Goal: Information Seeking & Learning: Learn about a topic

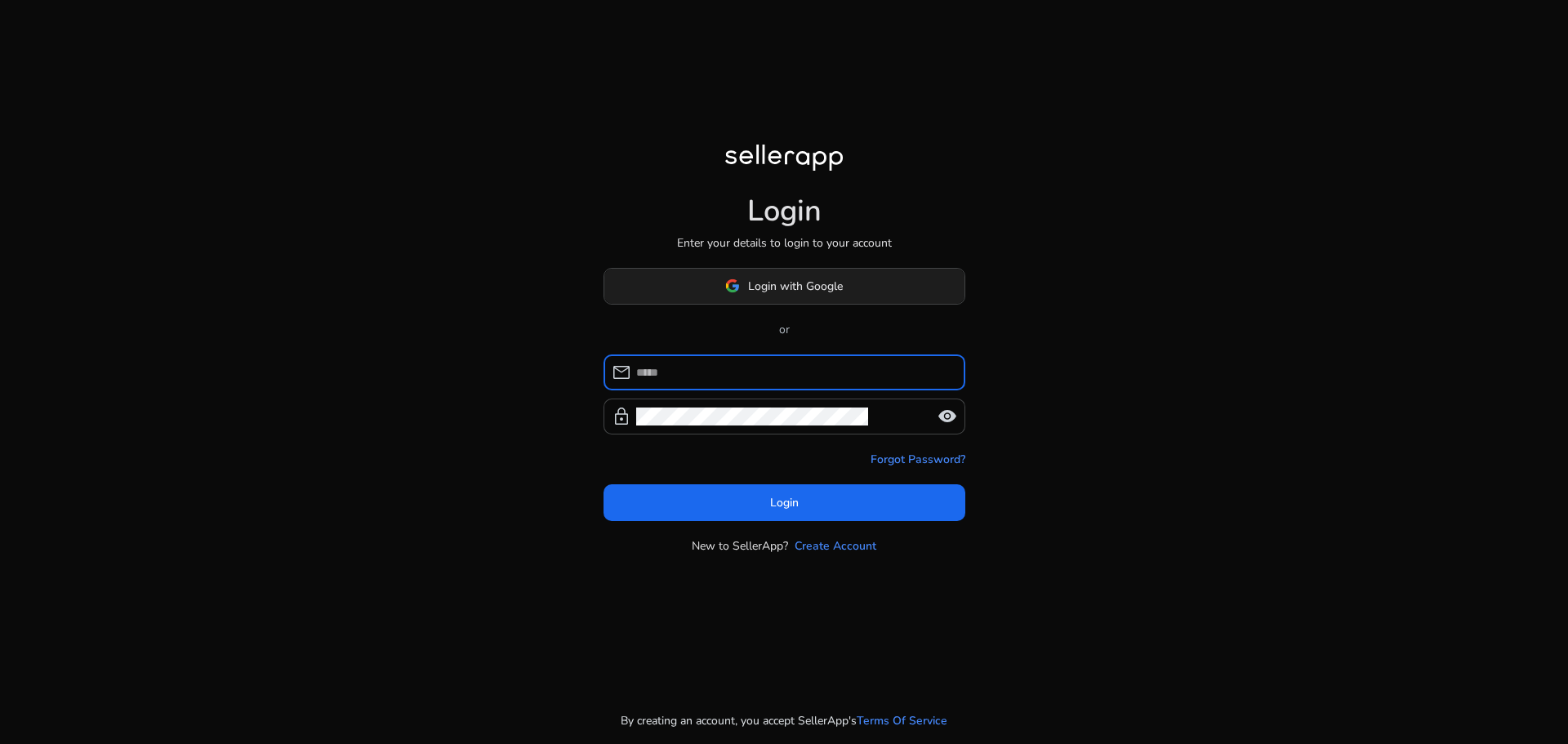
click at [783, 280] on span "Login with Google" at bounding box center [795, 286] width 95 height 17
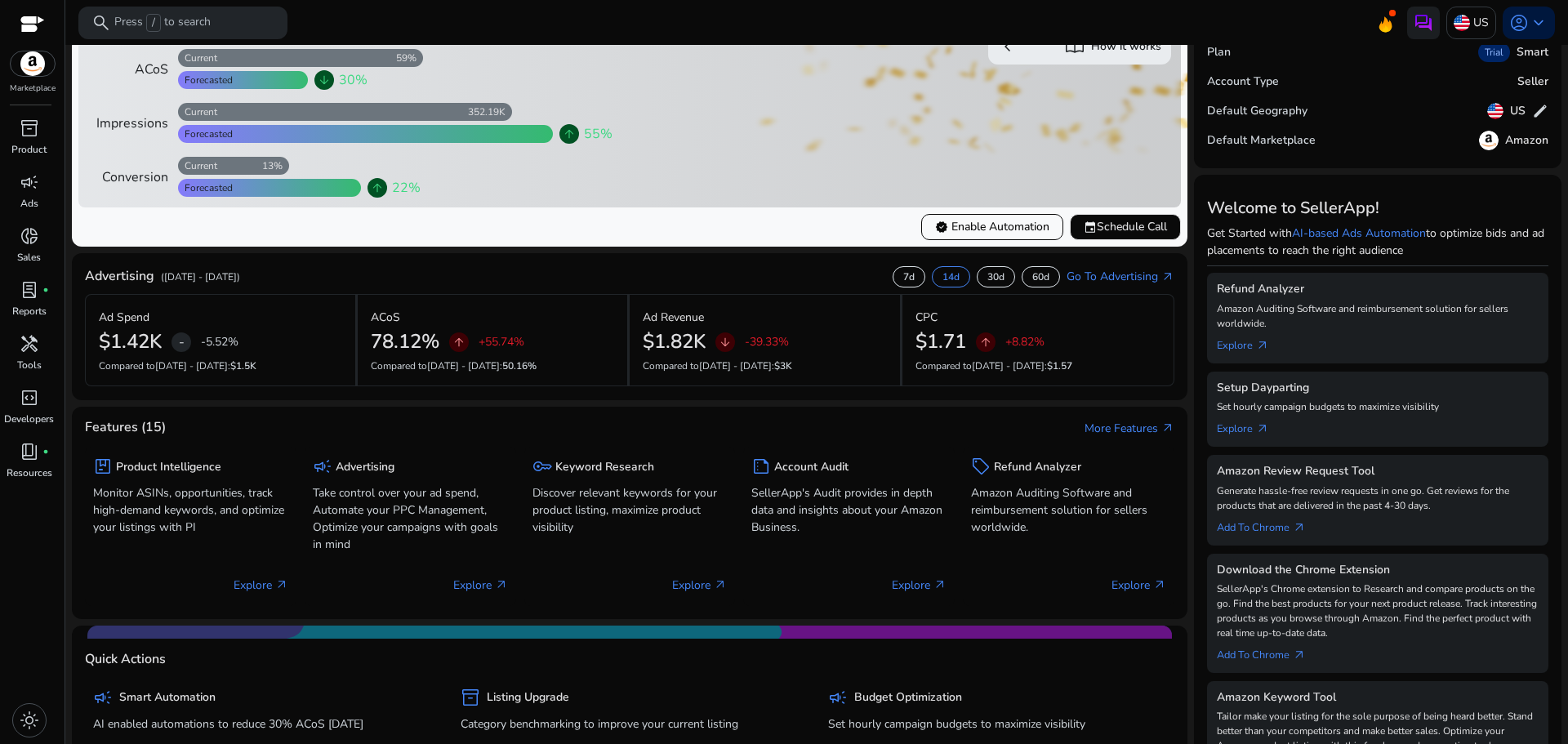
scroll to position [82, 0]
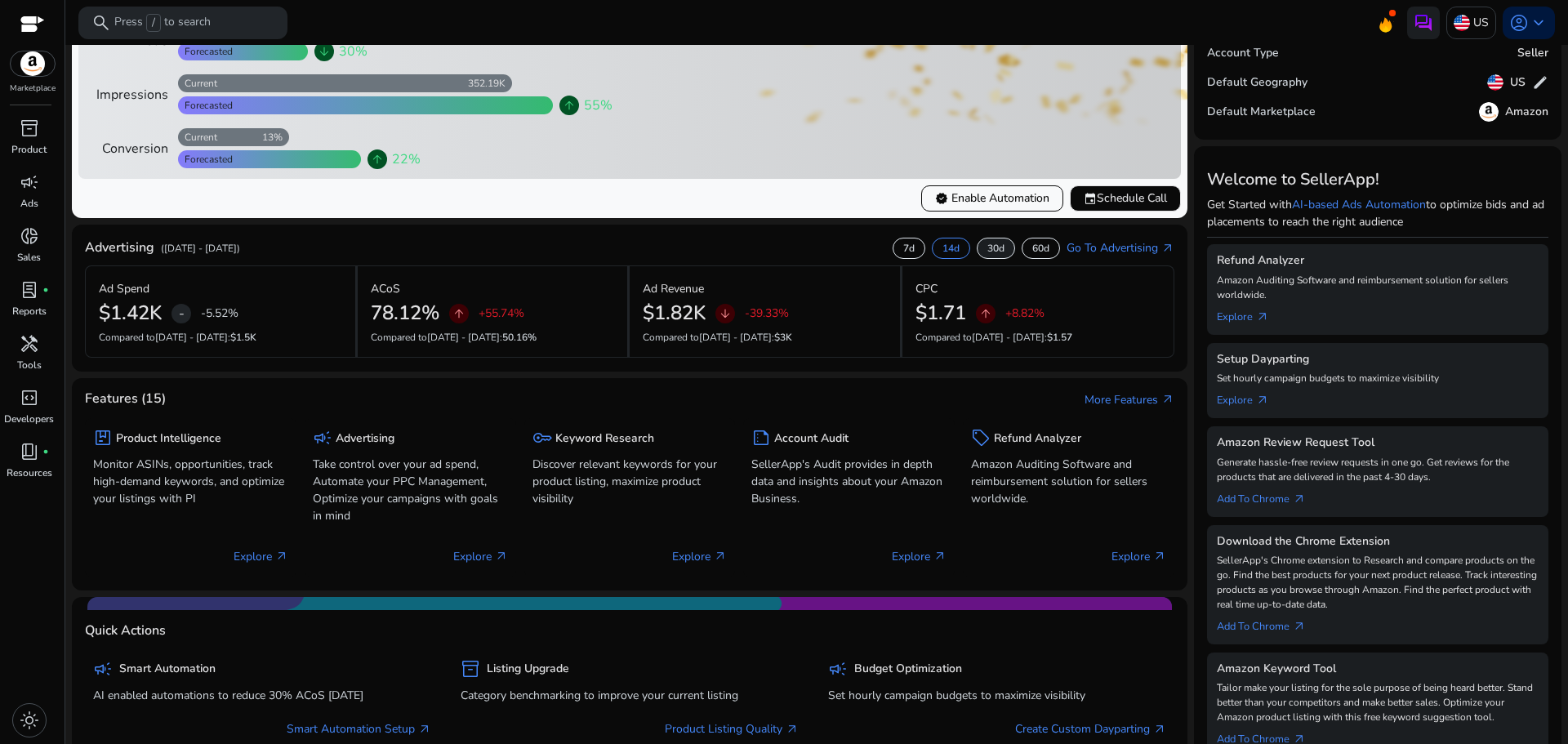
click at [987, 253] on p "30d" at bounding box center [995, 247] width 17 height 13
click at [1108, 245] on link "Go To Advertising arrow_outward" at bounding box center [1120, 247] width 108 height 17
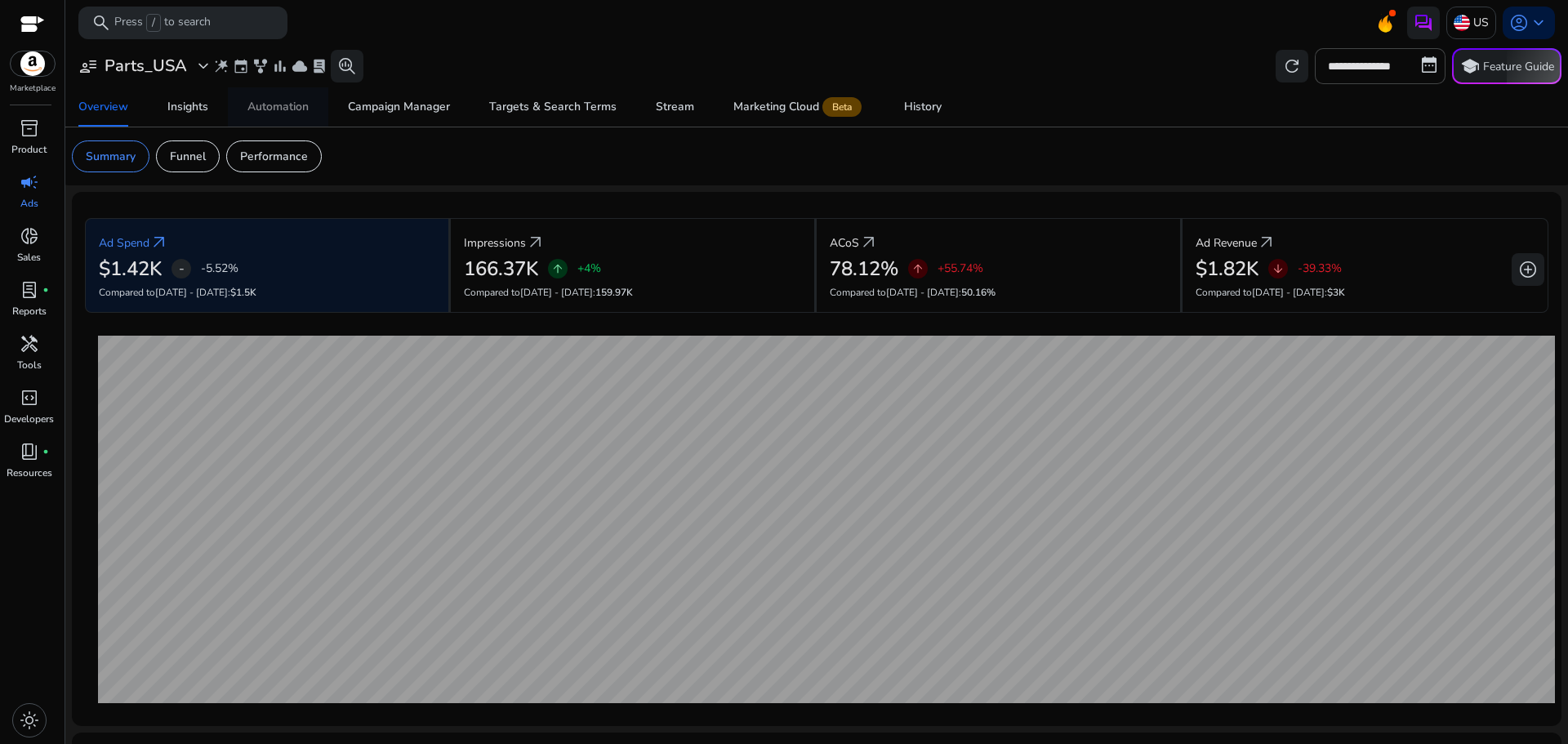
click at [270, 110] on div "Automation" at bounding box center [278, 107] width 61 height 12
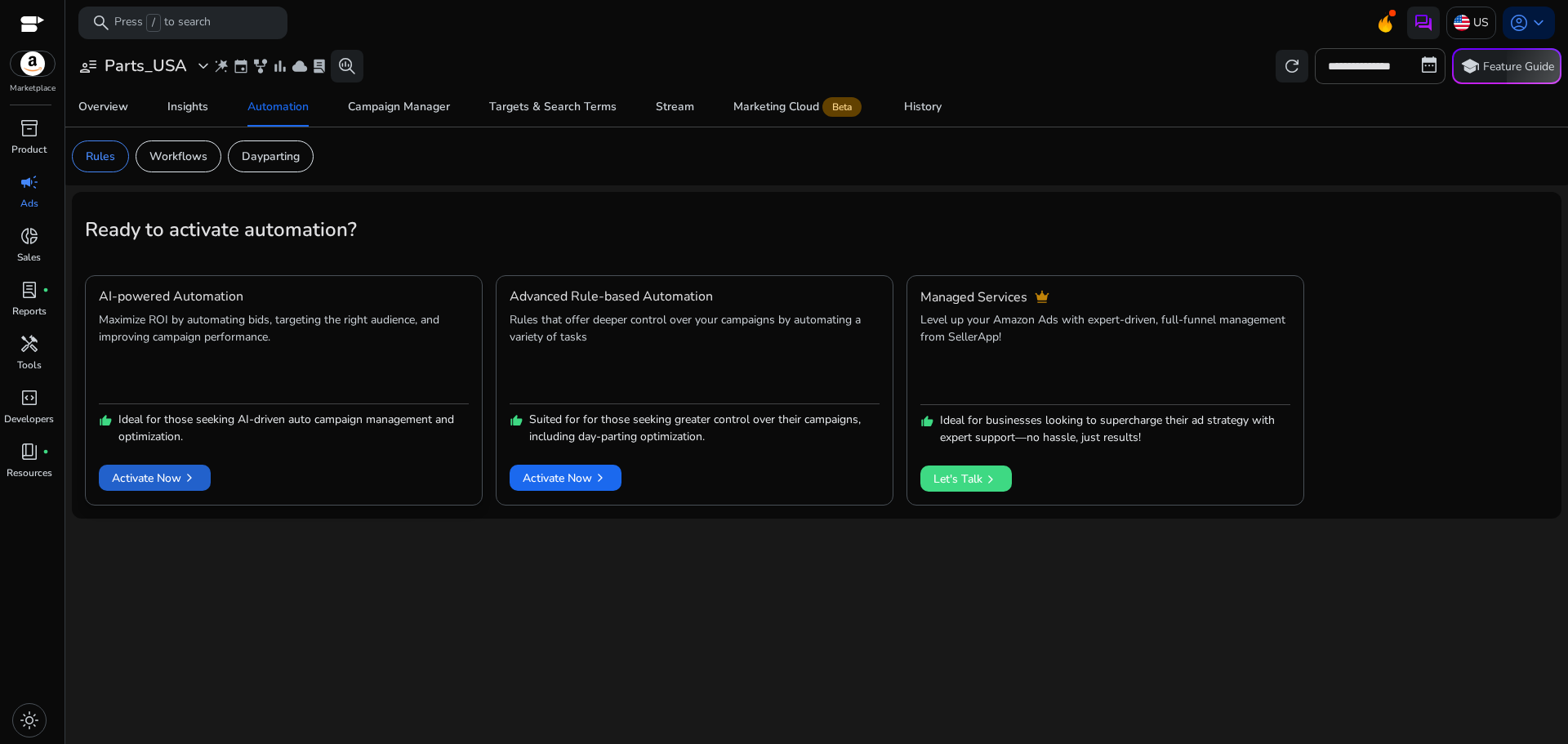
click at [152, 480] on span "Activate Now chevron_right" at bounding box center [154, 478] width 86 height 17
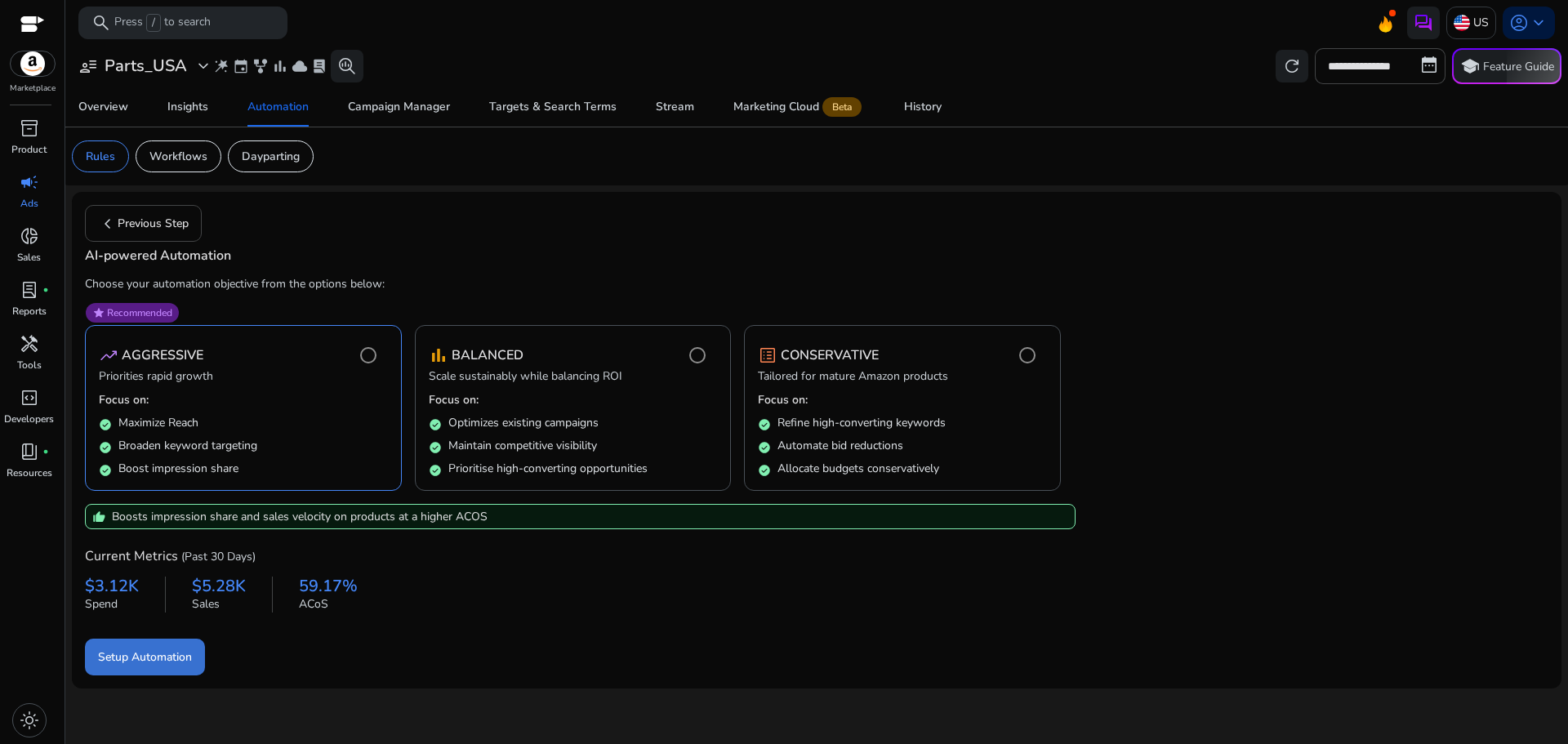
click at [156, 666] on span "submit" at bounding box center [144, 657] width 120 height 40
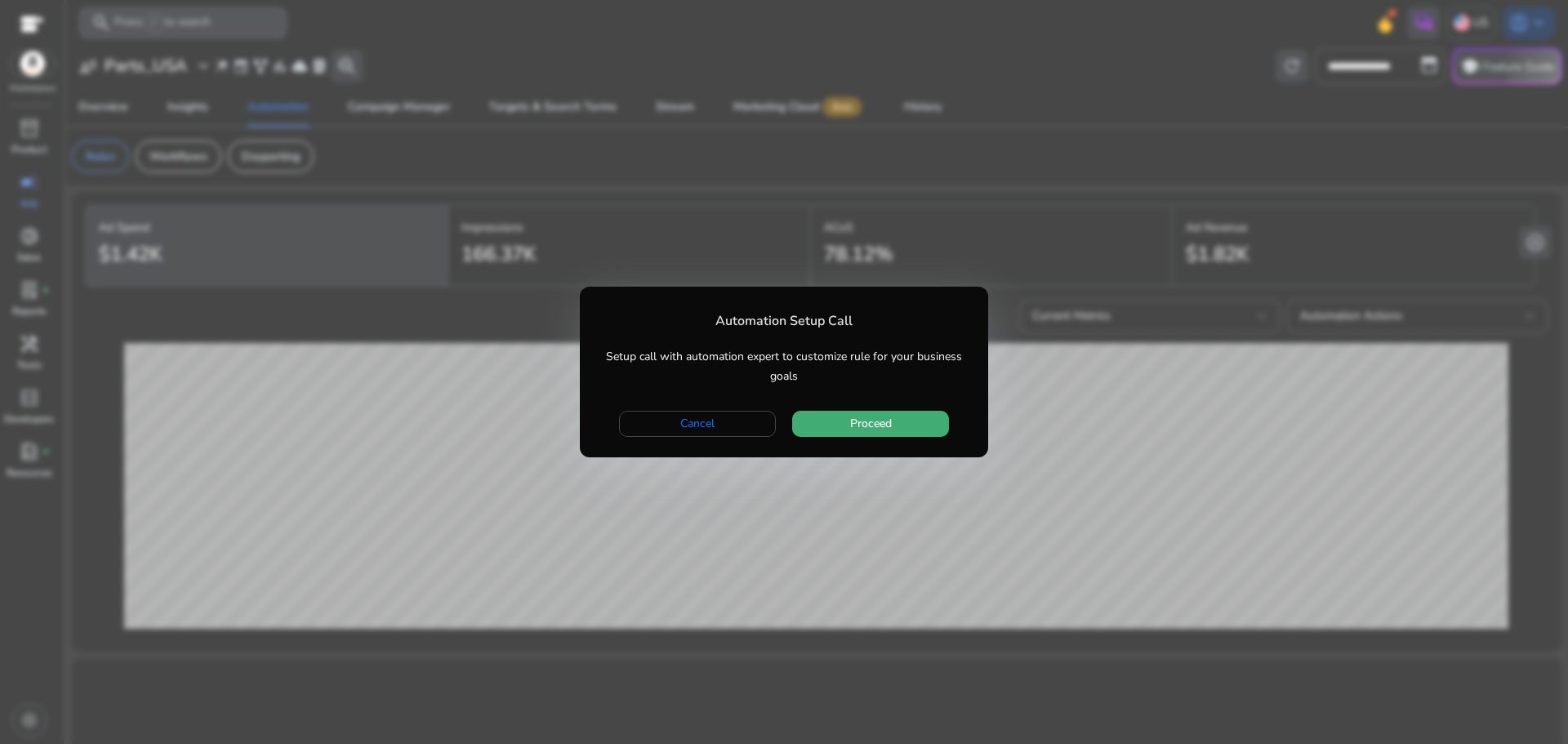
click at [891, 412] on span "button" at bounding box center [871, 424] width 156 height 40
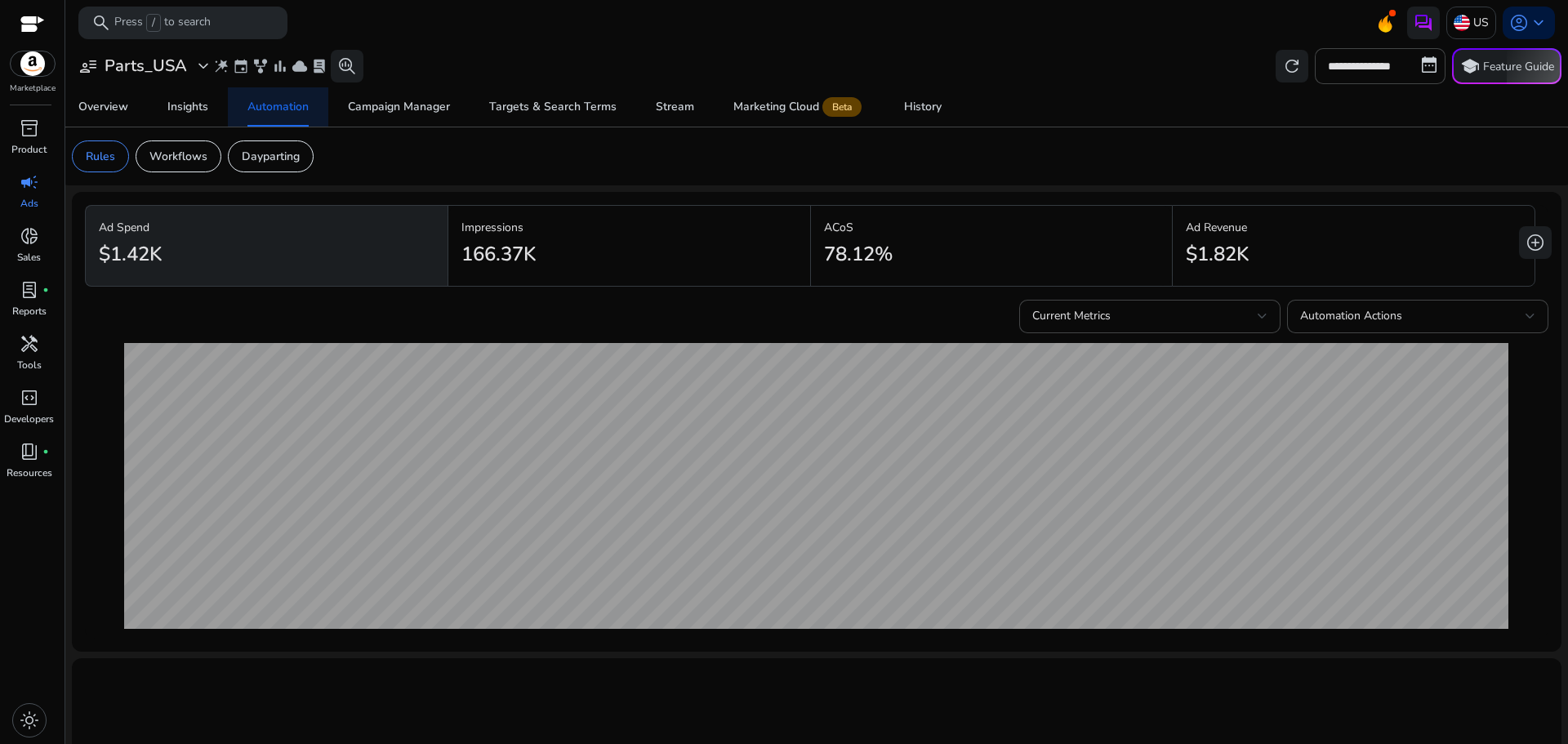
click at [266, 104] on div "Automation" at bounding box center [278, 107] width 61 height 12
click at [41, 146] on p "Product" at bounding box center [29, 149] width 35 height 15
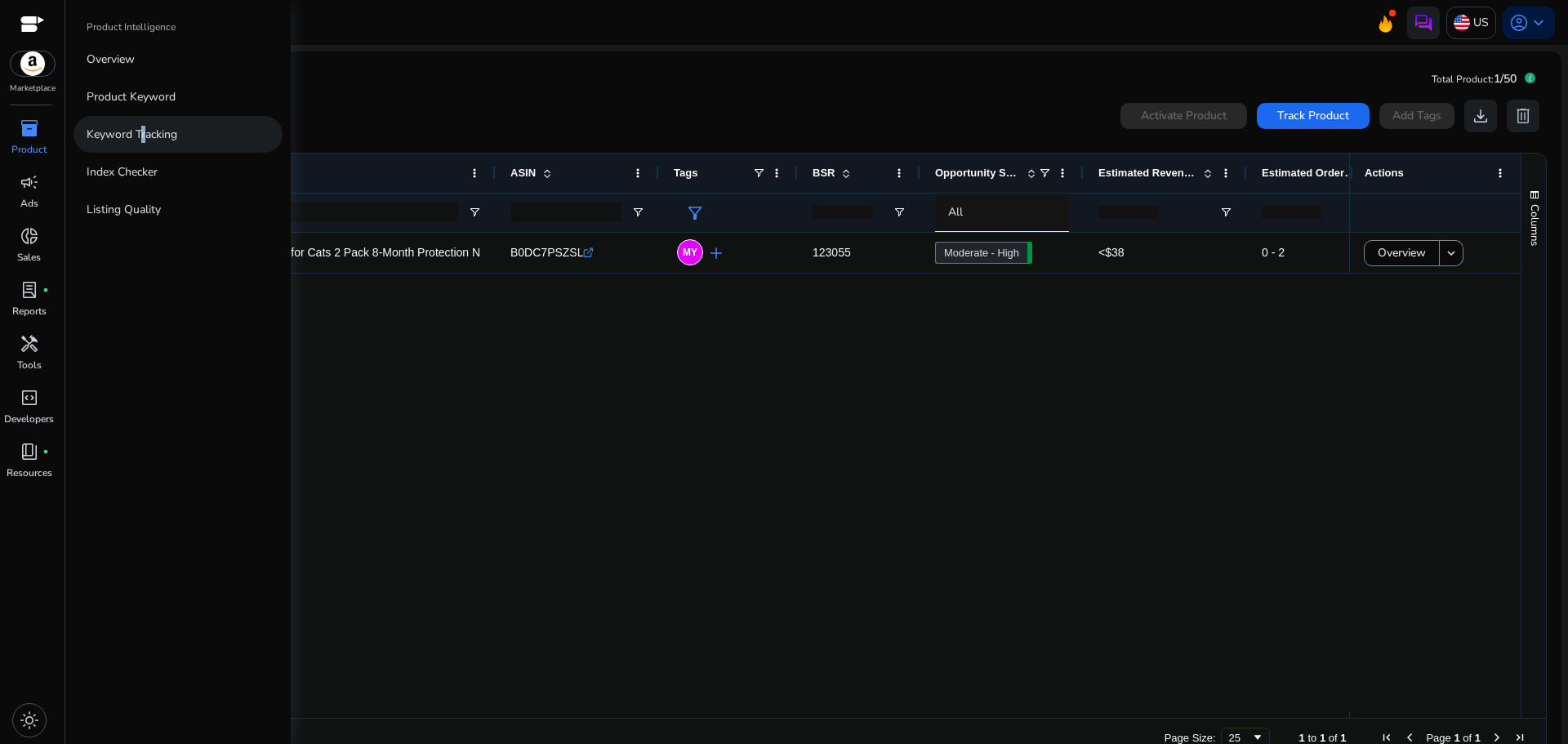
drag, startPoint x: 137, startPoint y: 129, endPoint x: 139, endPoint y: 140, distance: 11.2
click at [139, 140] on p "Keyword Tracking" at bounding box center [132, 134] width 91 height 17
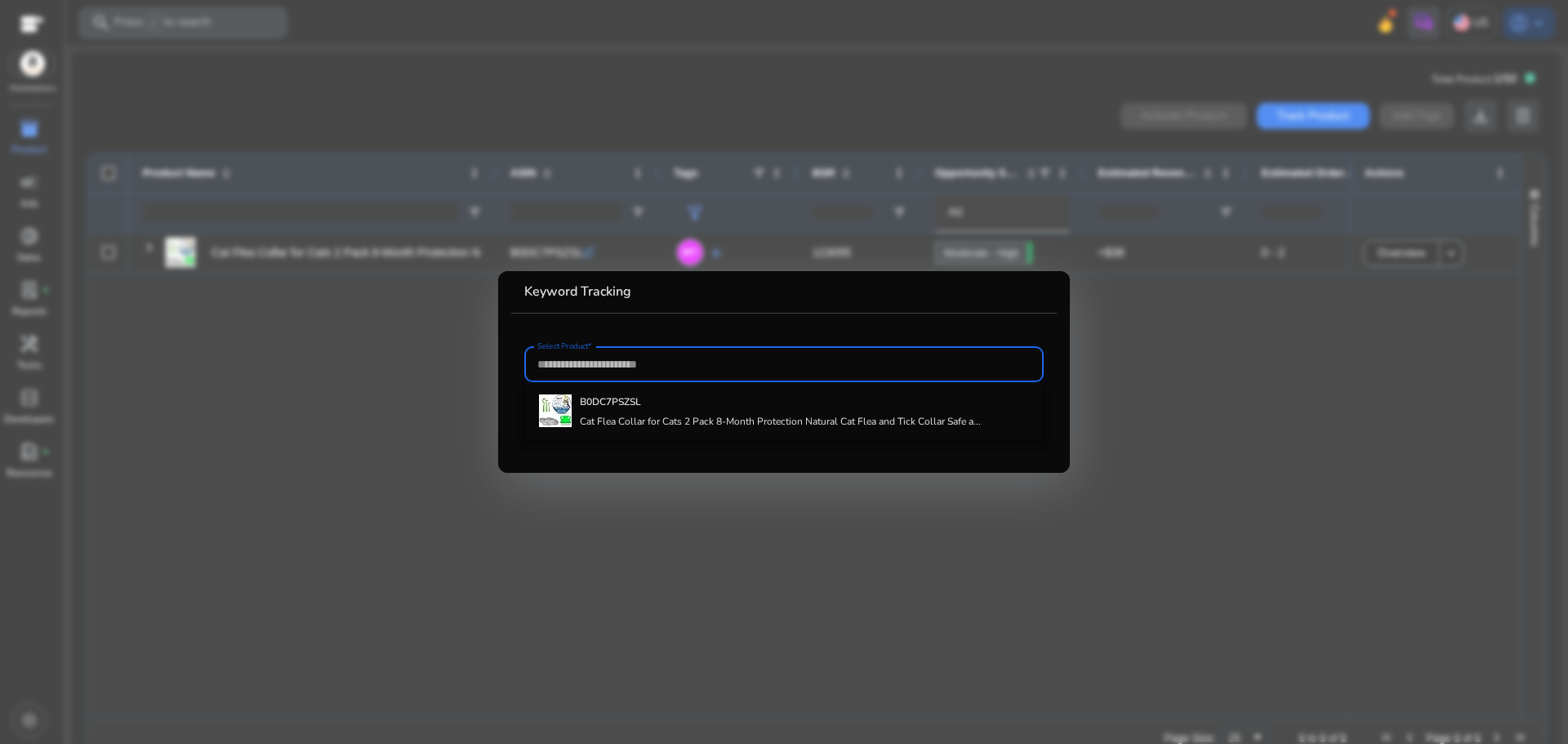
click at [325, 603] on div at bounding box center [784, 372] width 1568 height 744
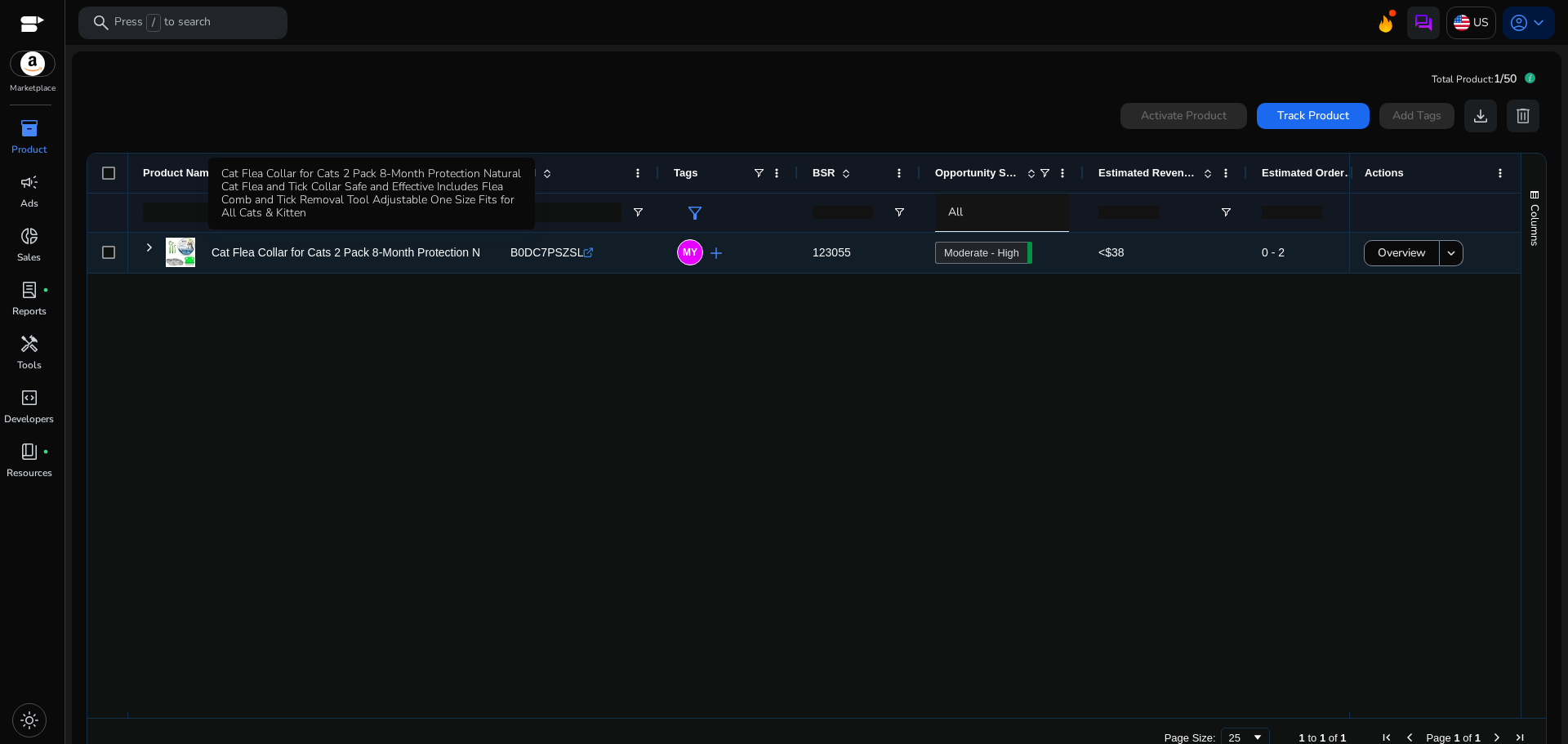
click at [309, 243] on p "Cat Flea Collar for Cats 2 Pack 8-Month Protection Natural Cat..." at bounding box center [376, 253] width 328 height 34
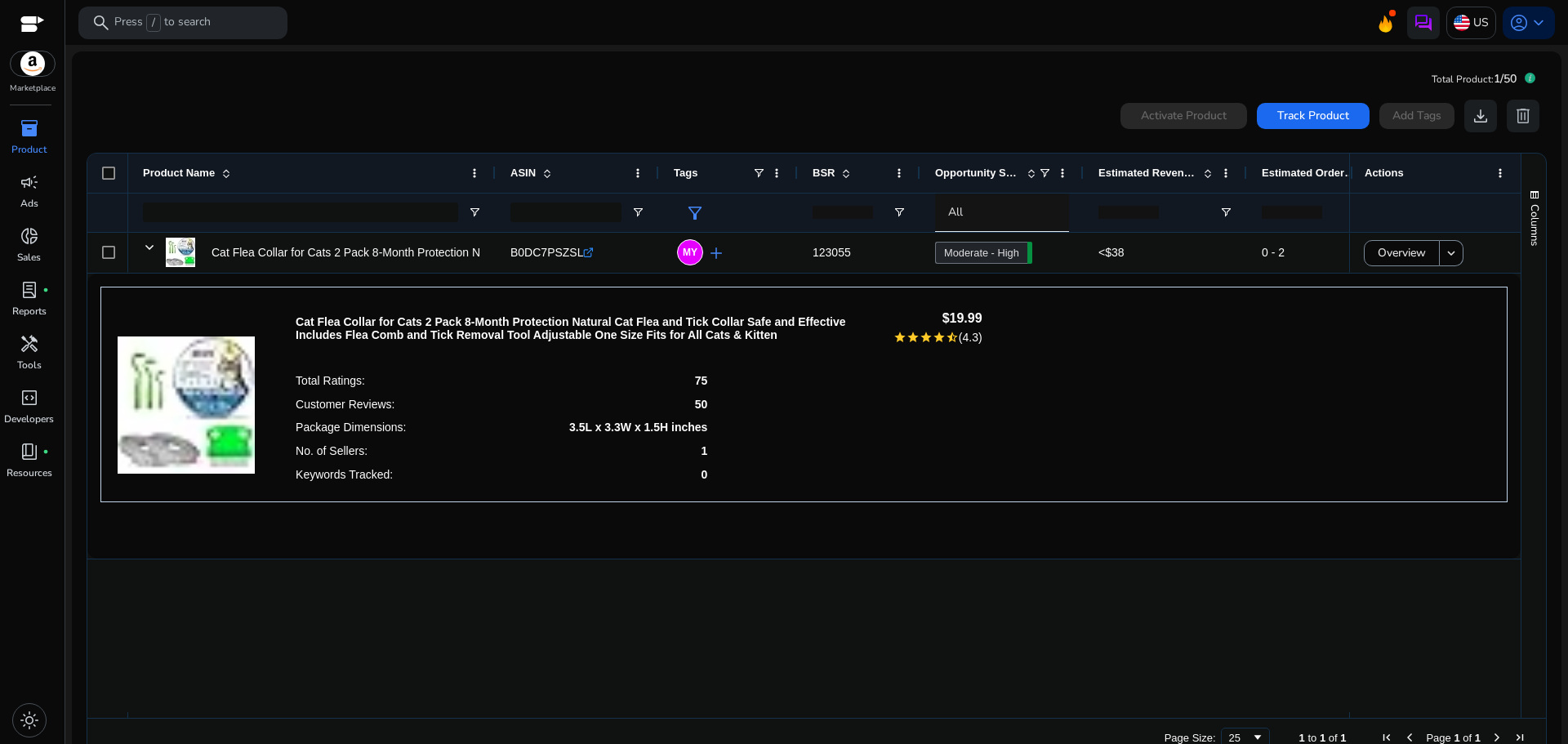
click at [968, 334] on span "(4.3)" at bounding box center [970, 336] width 24 height 13
click at [227, 441] on img at bounding box center [186, 389] width 138 height 170
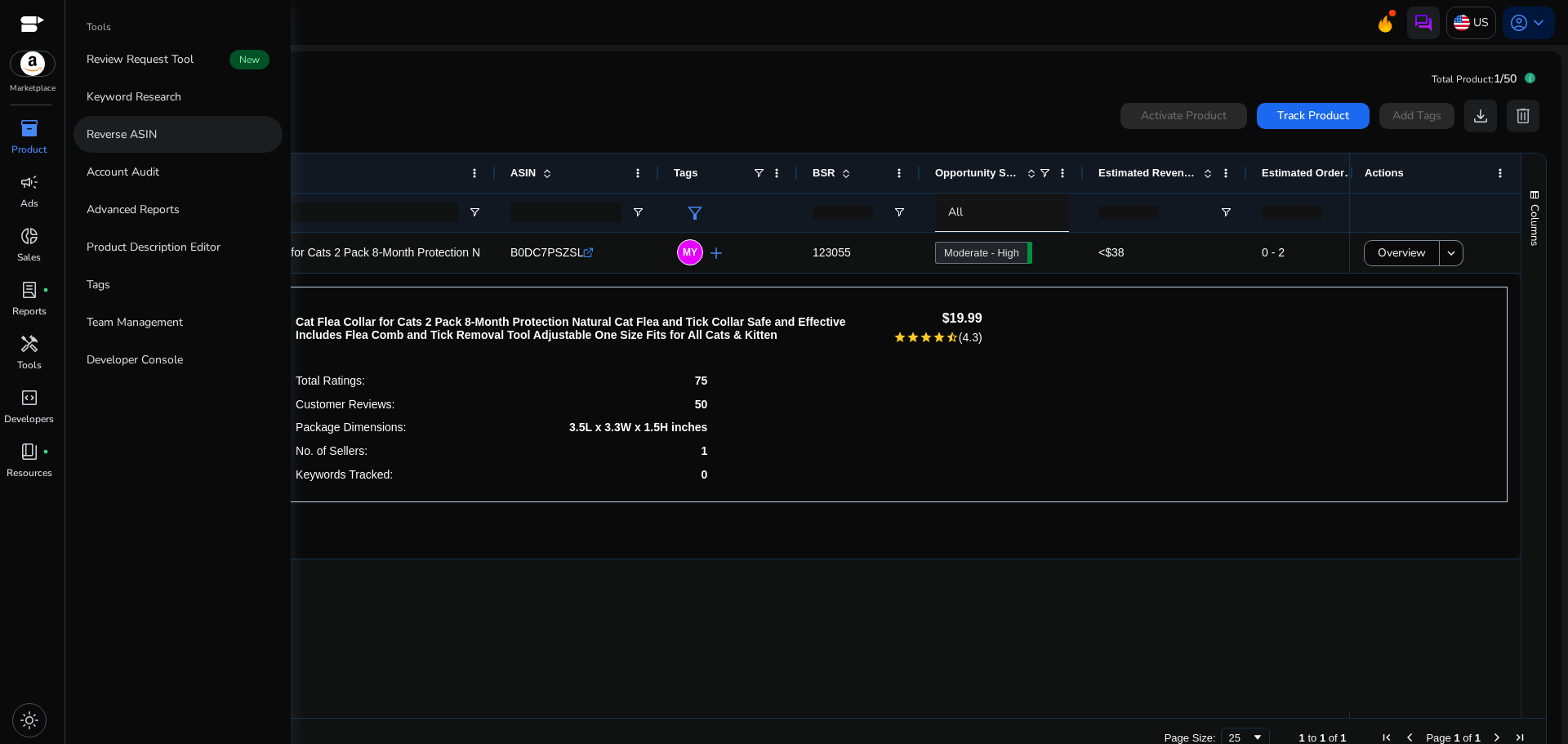
click at [116, 137] on p "Reverse ASIN" at bounding box center [121, 134] width 70 height 17
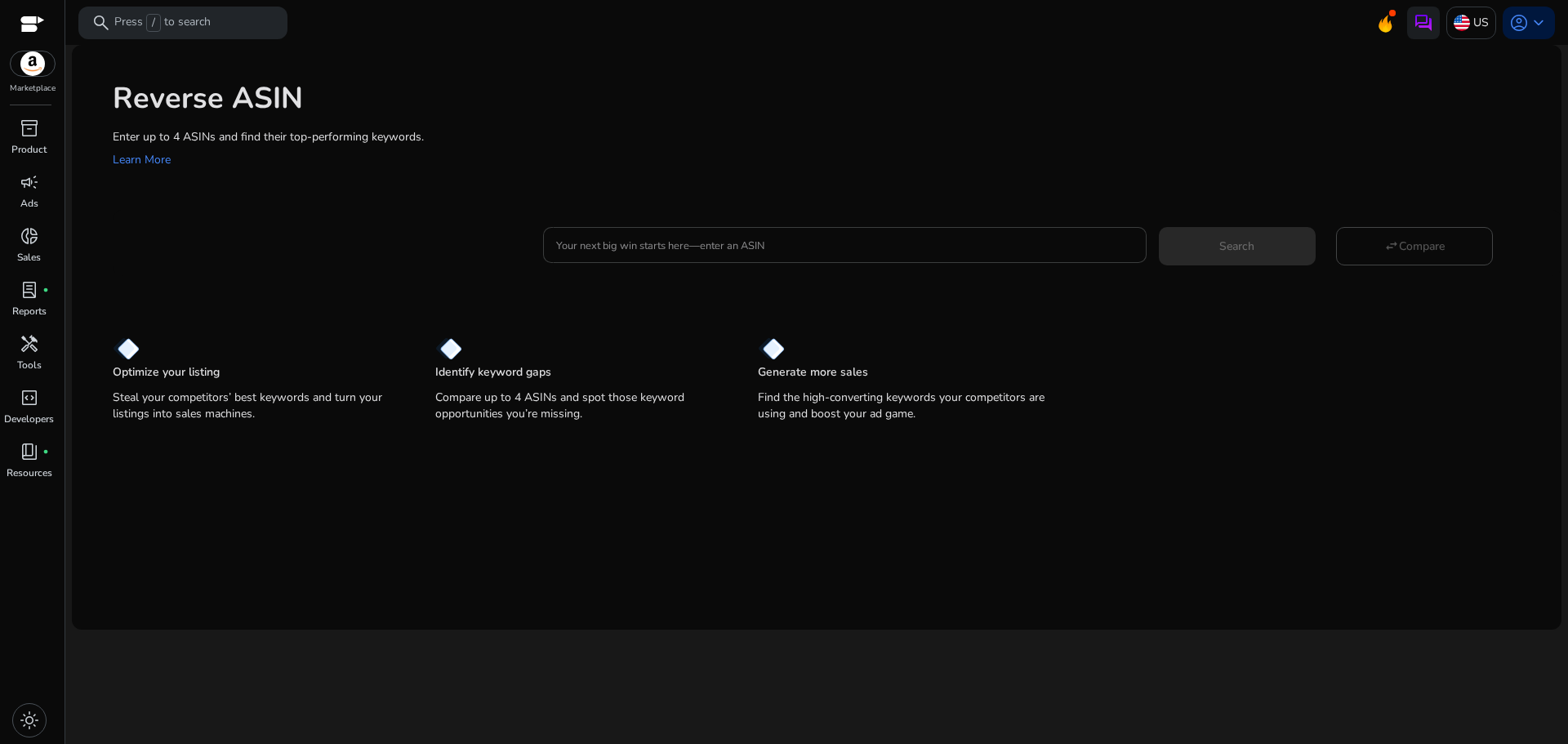
click at [851, 239] on input "Your next big win starts here—enter an ASIN" at bounding box center [844, 245] width 577 height 18
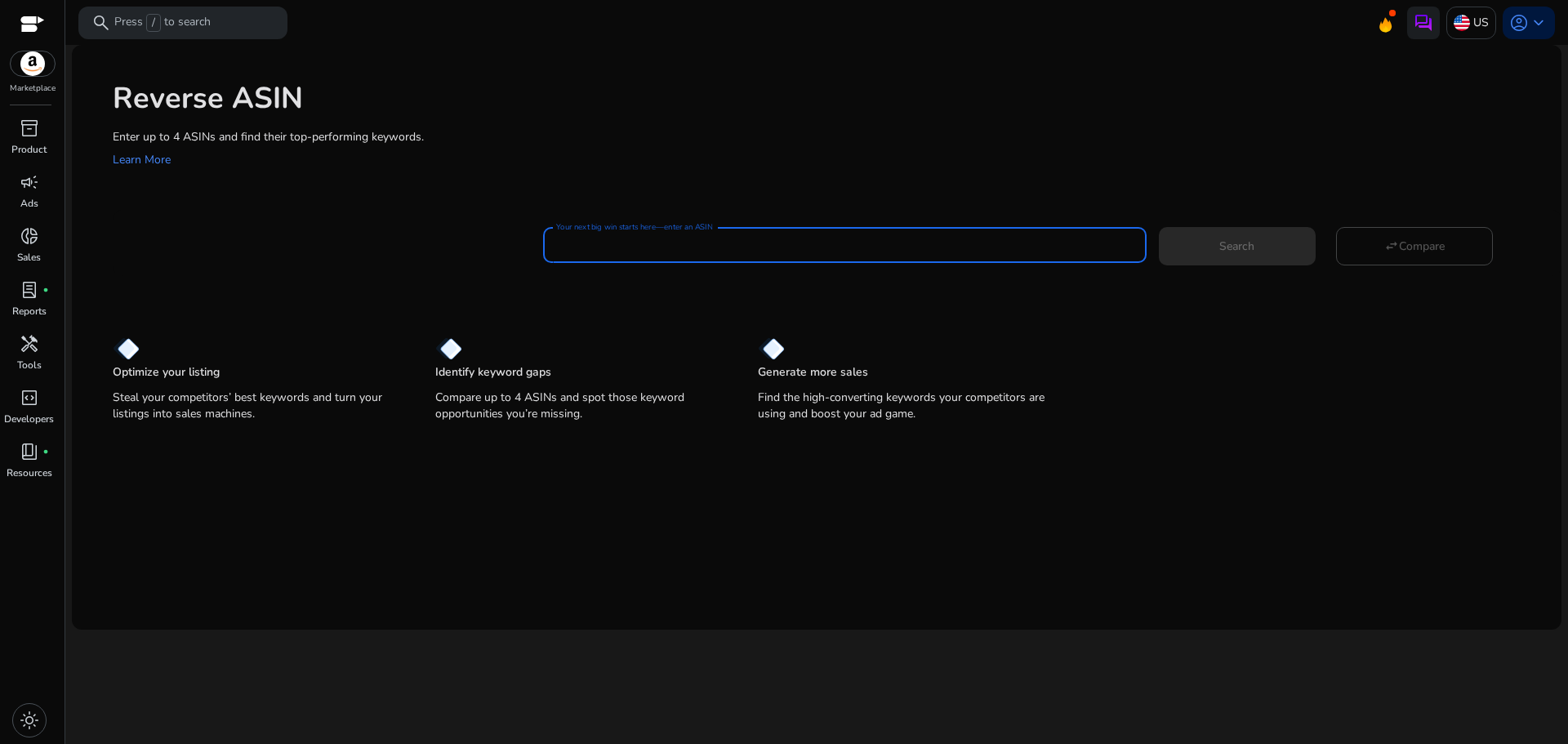
paste input "**********"
type input "**********"
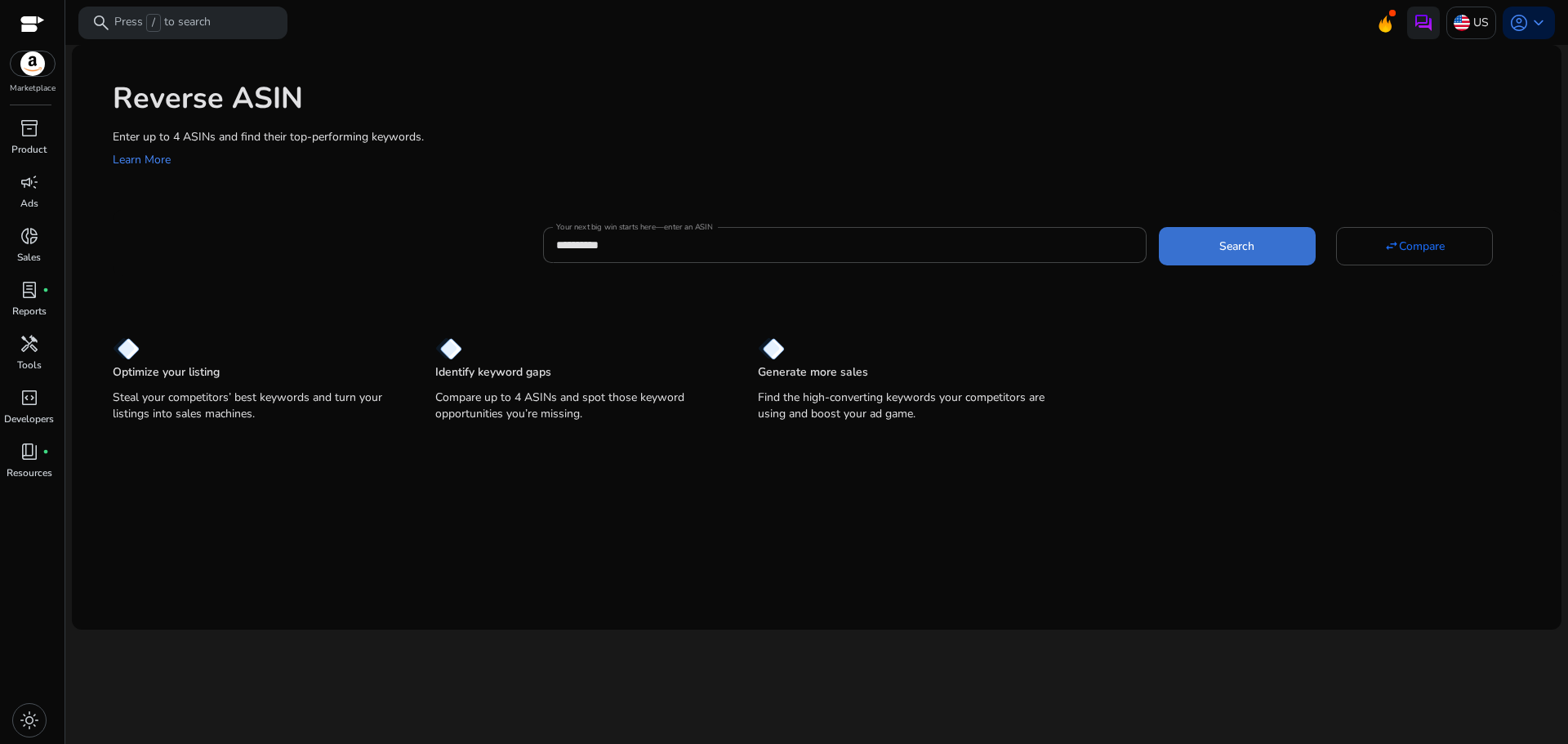
click at [1221, 253] on span "Search" at bounding box center [1236, 245] width 35 height 17
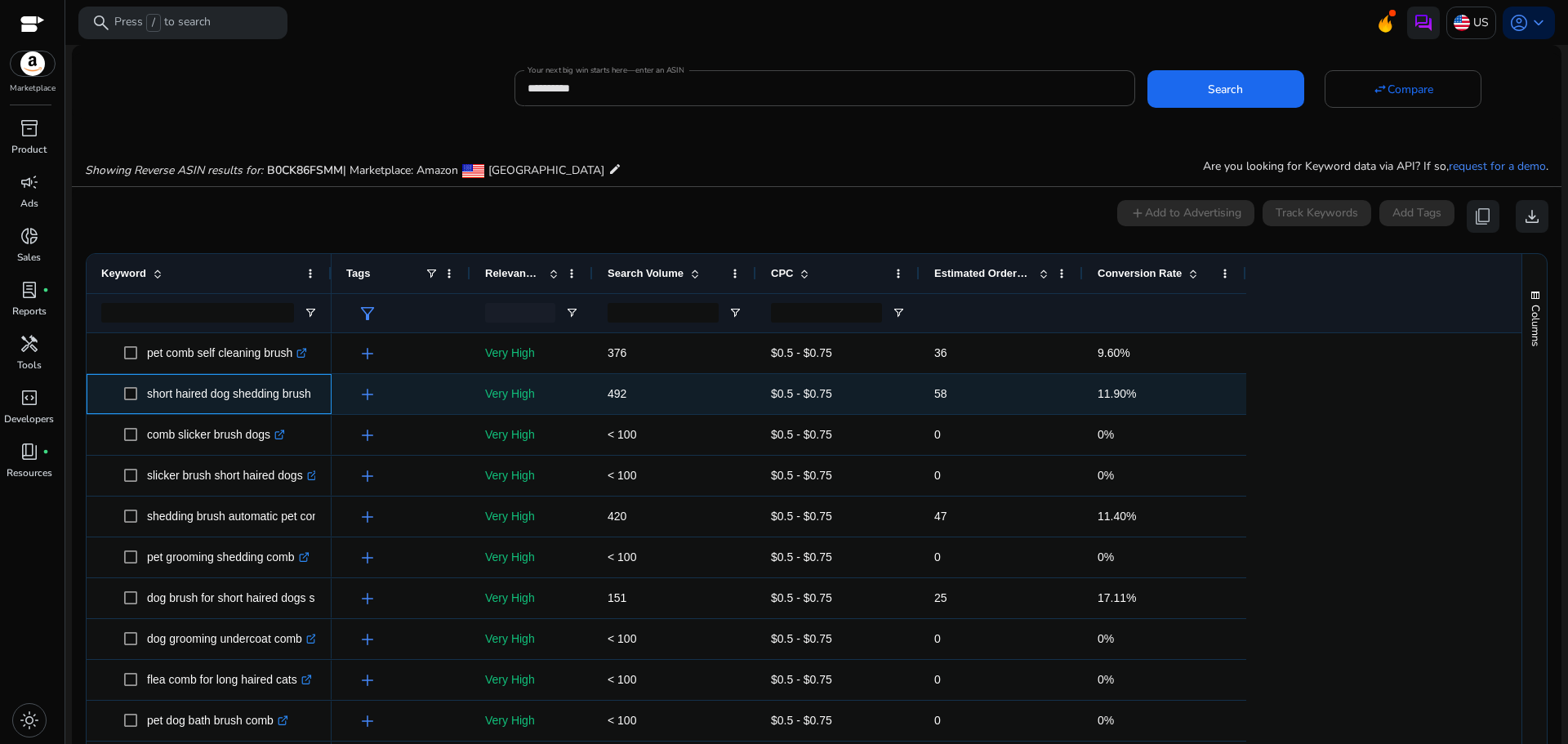
click at [196, 391] on p "short haired dog shedding brush .st0{fill:#2c8af8}" at bounding box center [236, 394] width 179 height 34
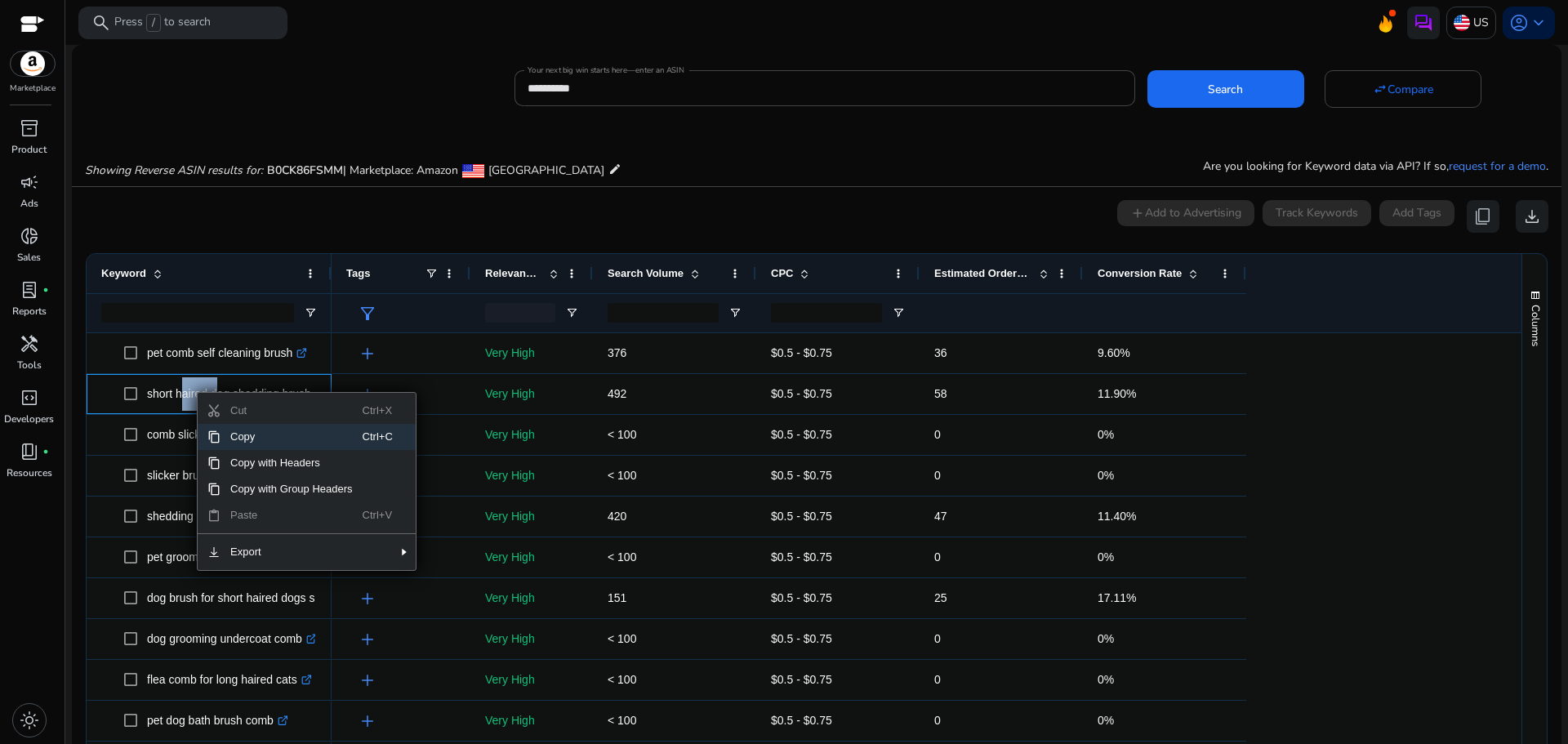
click at [248, 436] on span "Copy" at bounding box center [292, 436] width 142 height 26
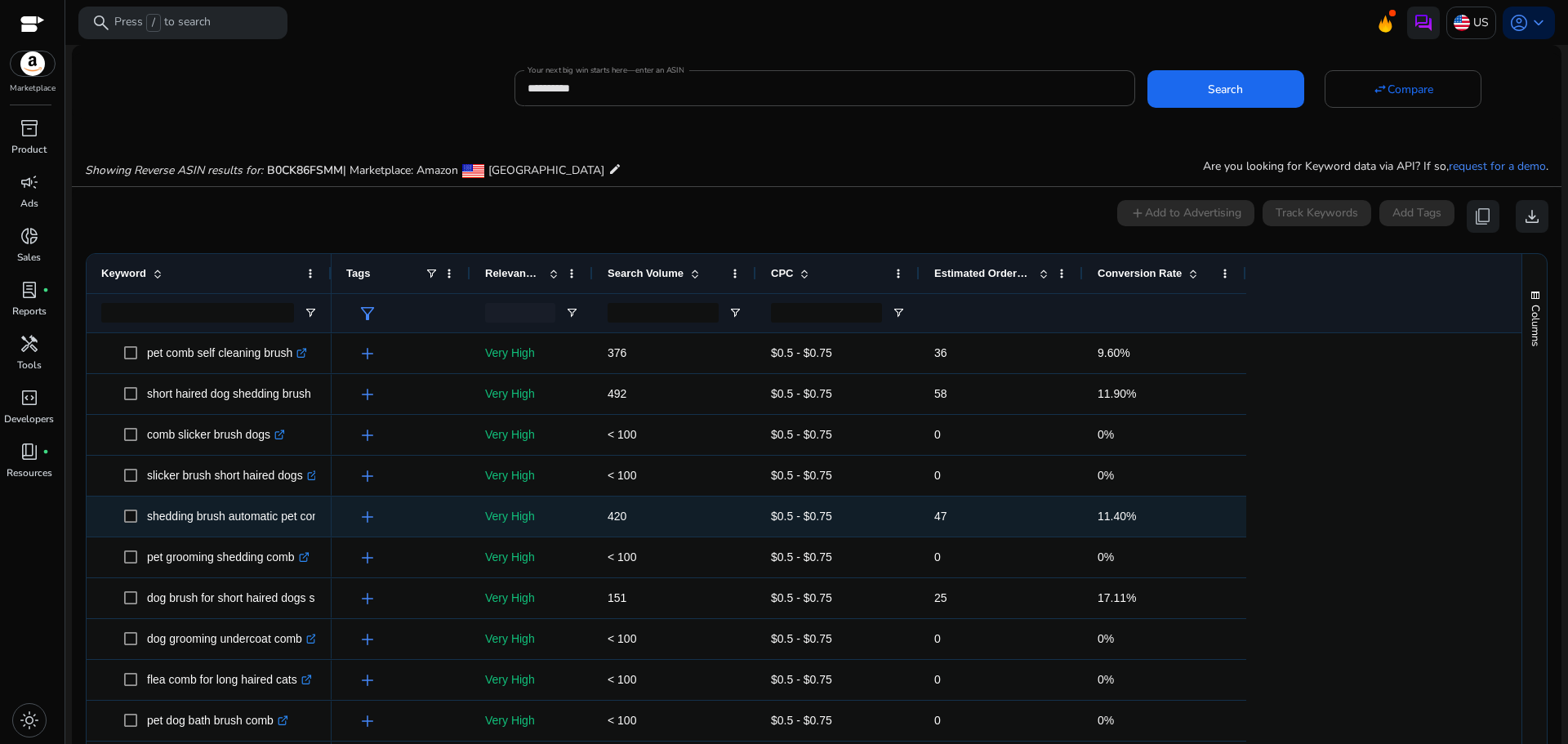
click at [275, 522] on p "shedding brush automatic pet comb .st0{fill:#2c8af8}" at bounding box center [245, 516] width 196 height 34
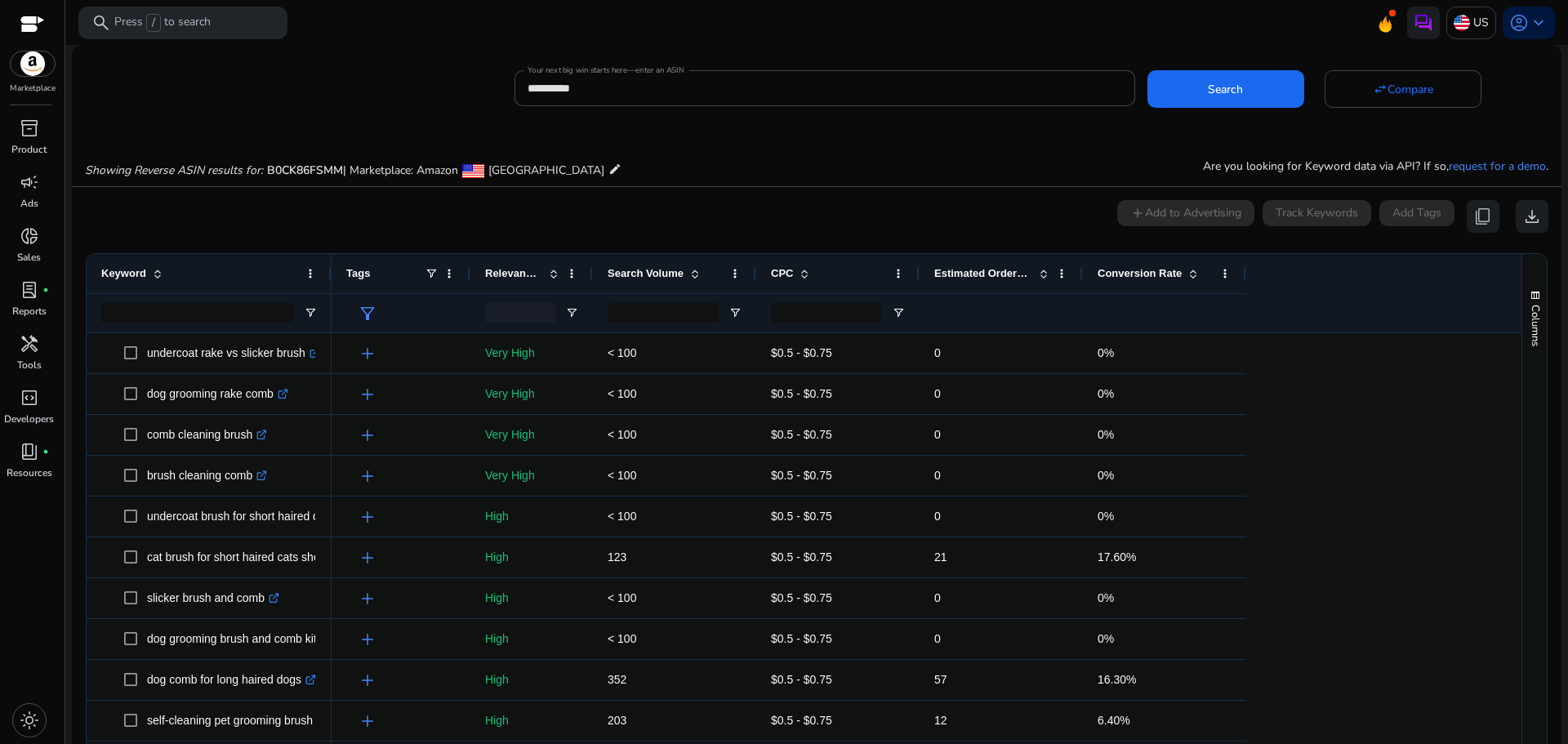
scroll to position [409, 0]
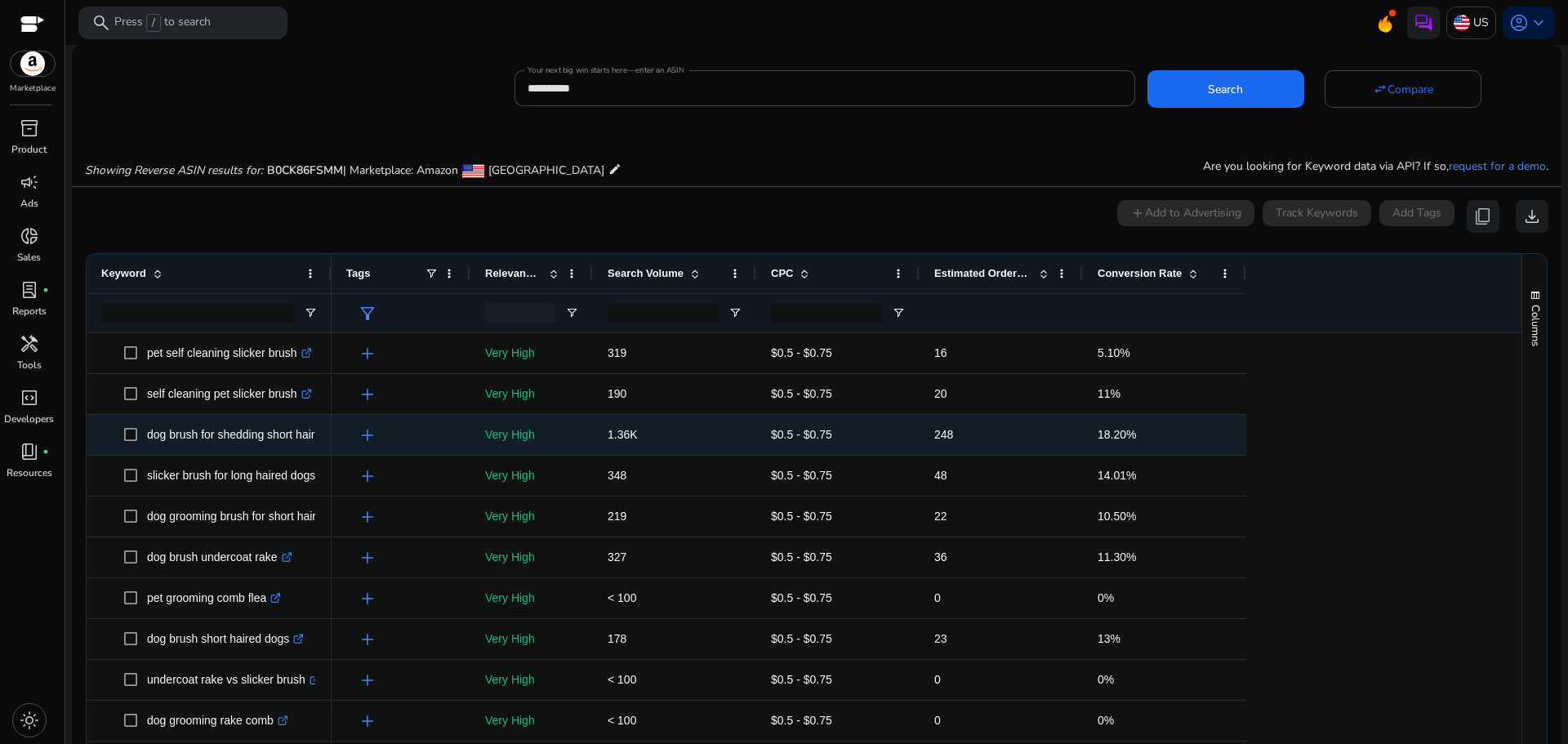
click at [184, 439] on p "dog brush for shedding short haired dogs .st0{fill:#2c8af8}" at bounding box center [258, 435] width 223 height 34
click at [281, 431] on p "dog brush for shedding short haired dogs .st0{fill:#2c8af8}" at bounding box center [258, 435] width 223 height 34
click at [372, 436] on span "add" at bounding box center [368, 435] width 20 height 20
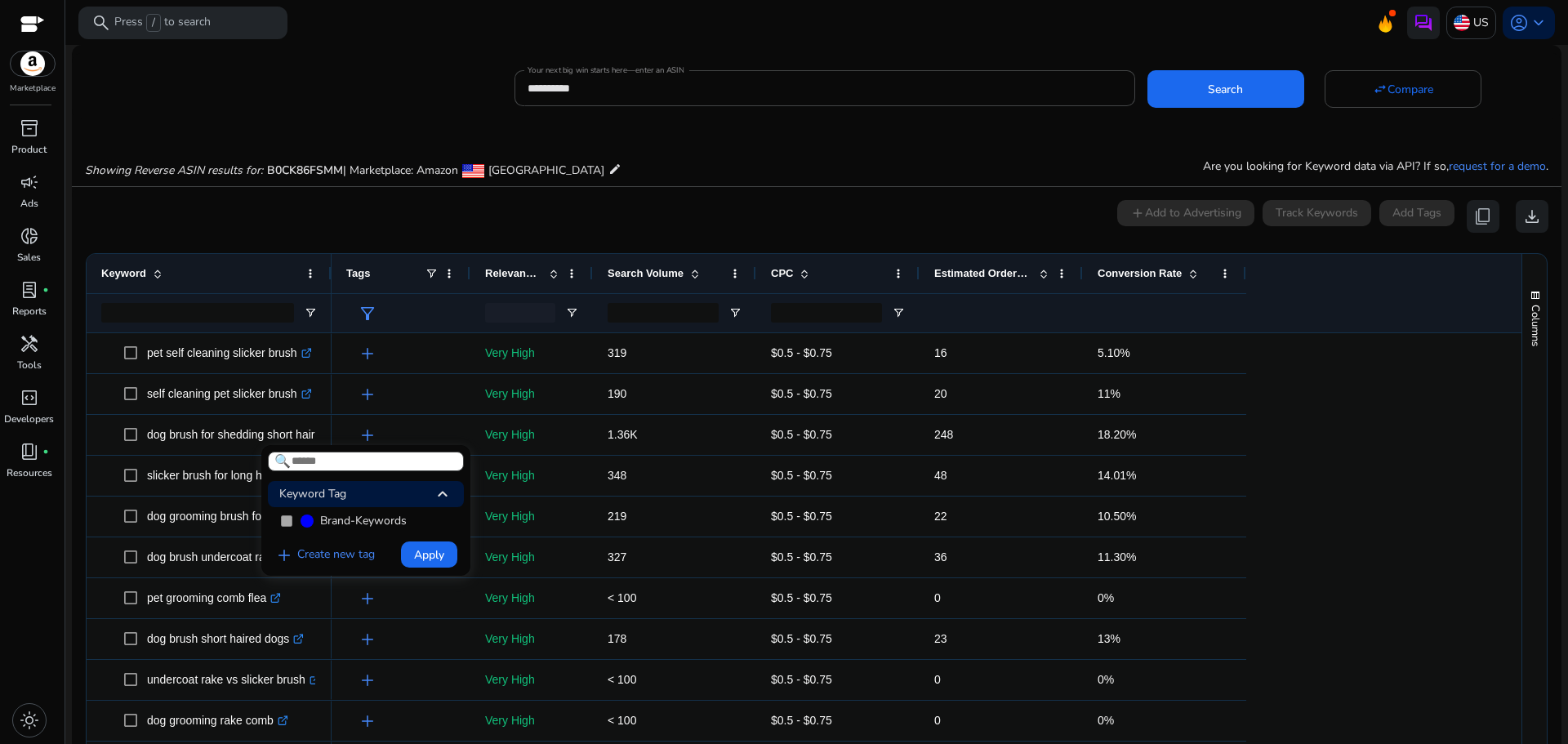
click at [223, 438] on div at bounding box center [784, 372] width 1568 height 744
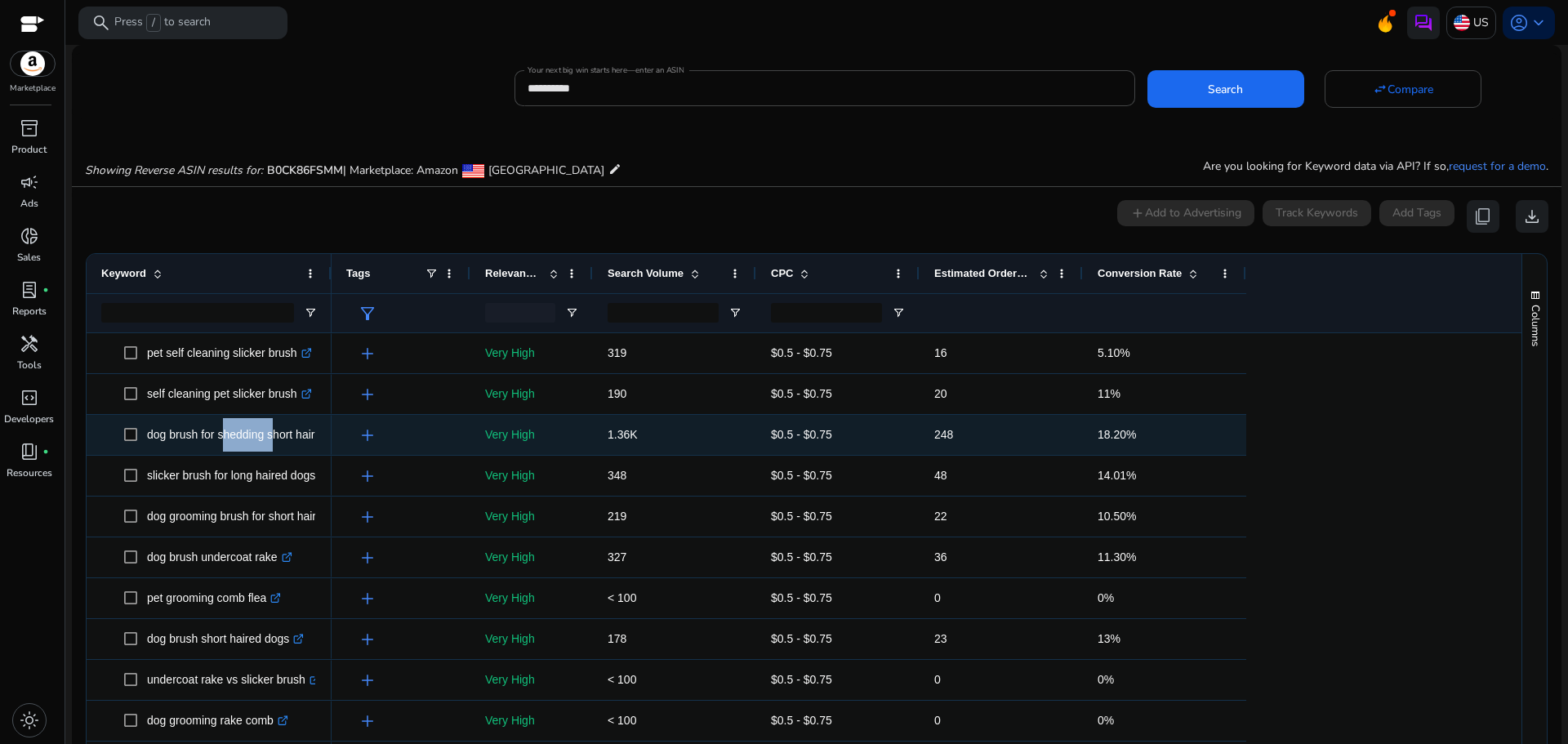
click at [223, 438] on p "dog brush for shedding short haired dogs .st0{fill:#2c8af8}" at bounding box center [258, 435] width 223 height 34
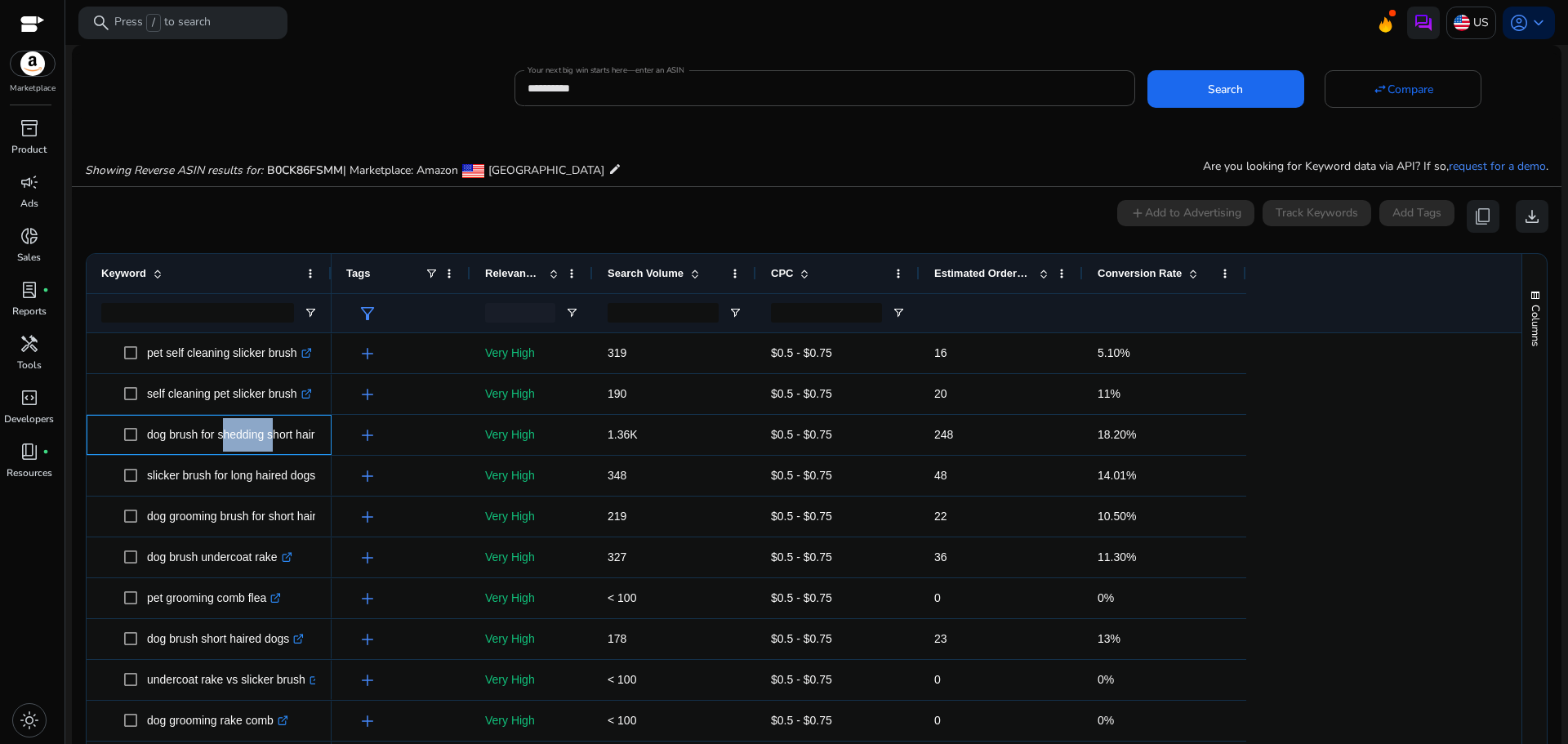
copy p "dog brush for shedding short haired dogs"
